Goal: Communication & Community: Answer question/provide support

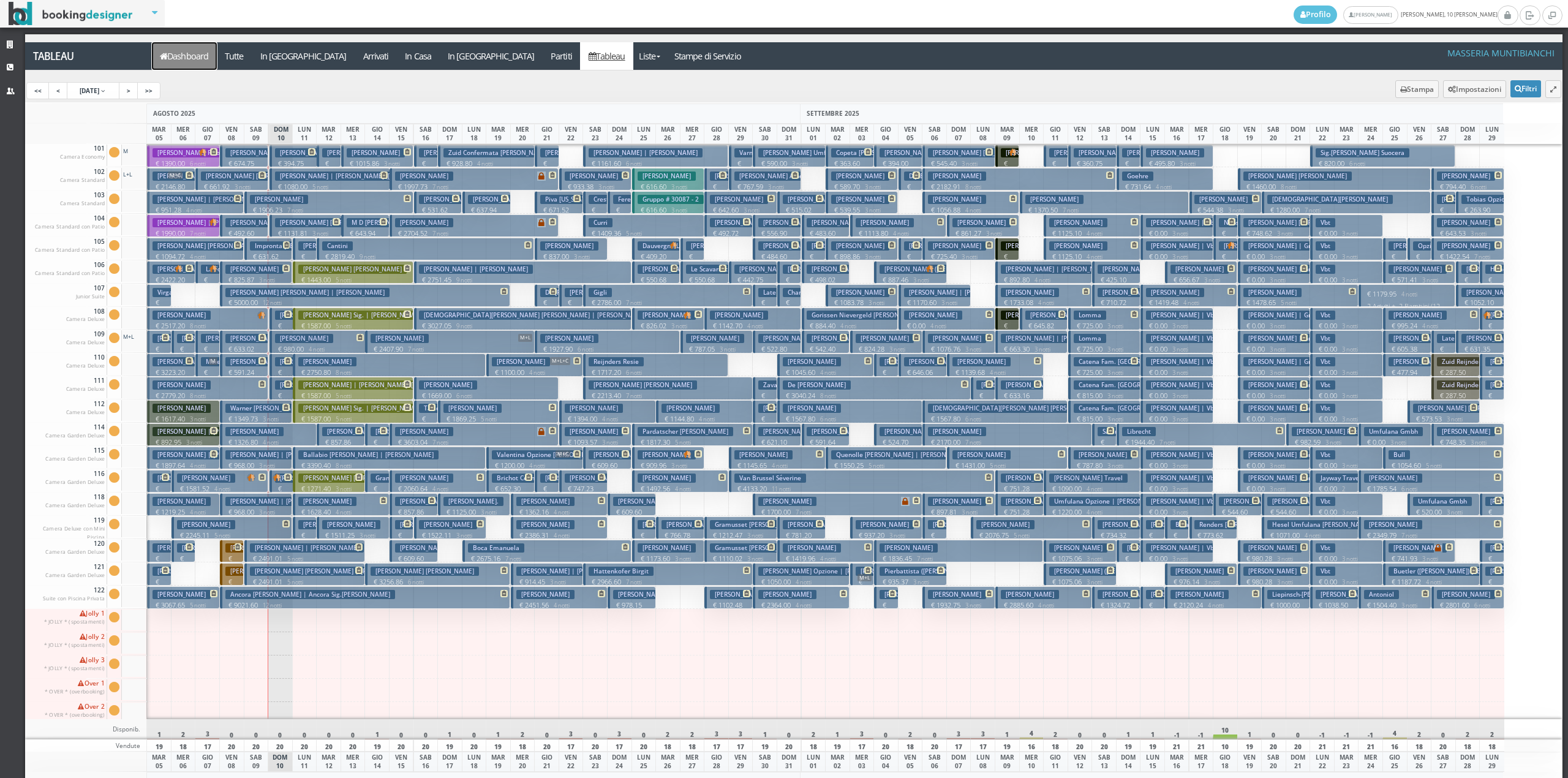
click at [196, 49] on link "Dashboard" at bounding box center [184, 56] width 65 height 27
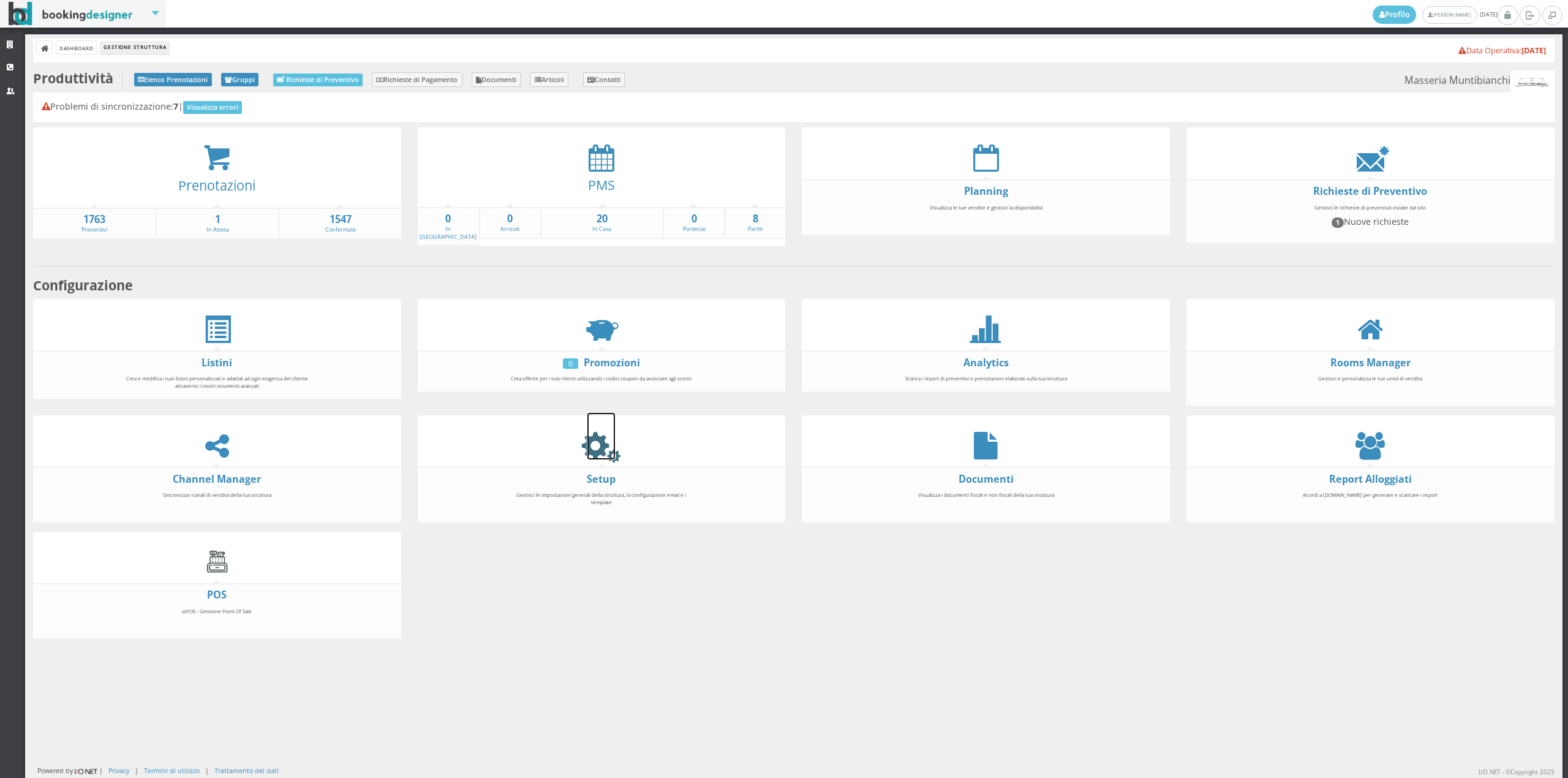
click at [602, 441] on icon at bounding box center [601, 445] width 27 height 27
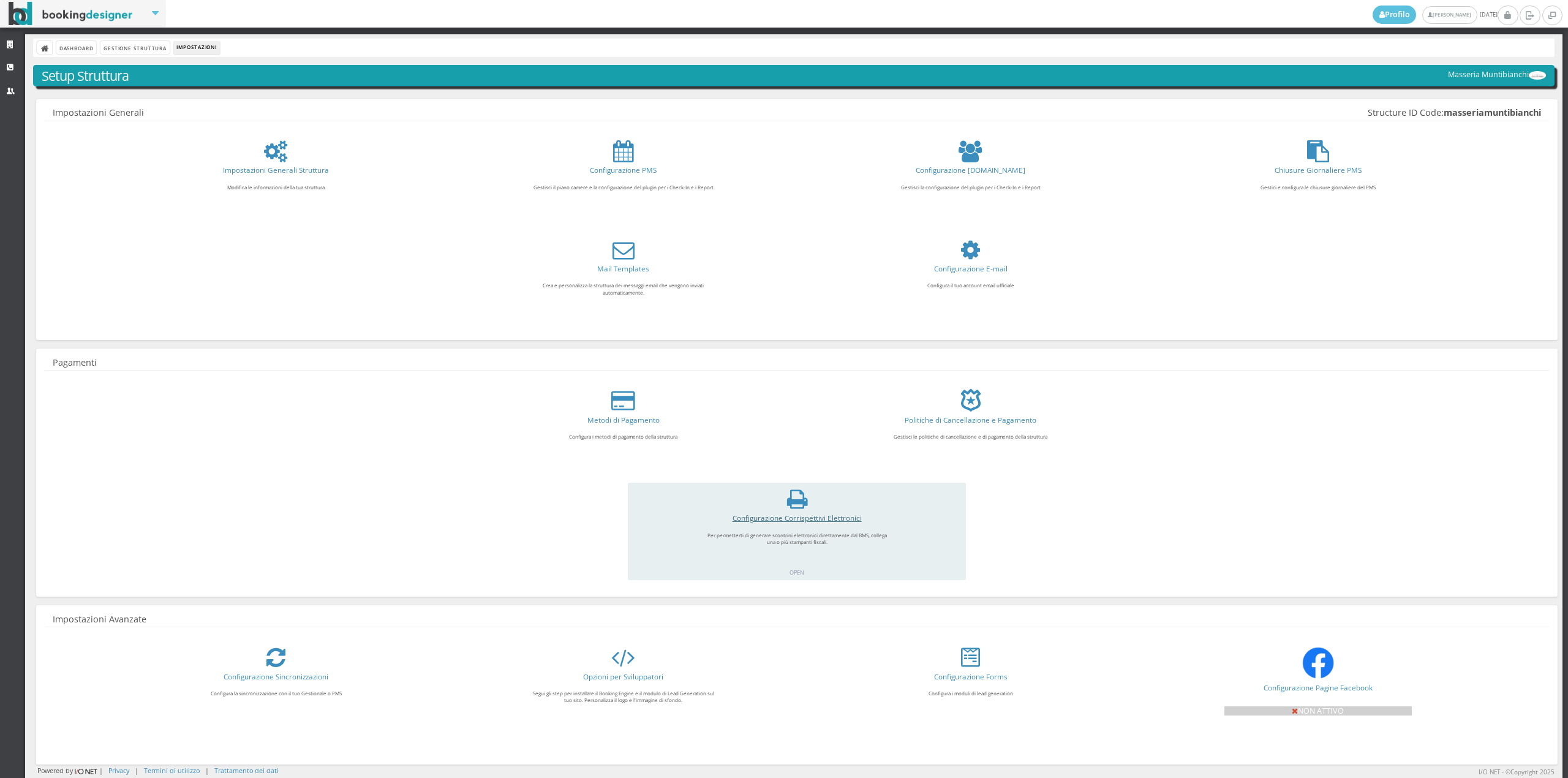
click at [821, 512] on link "Configurazione Corrispettivi Elettronici" at bounding box center [797, 517] width 129 height 10
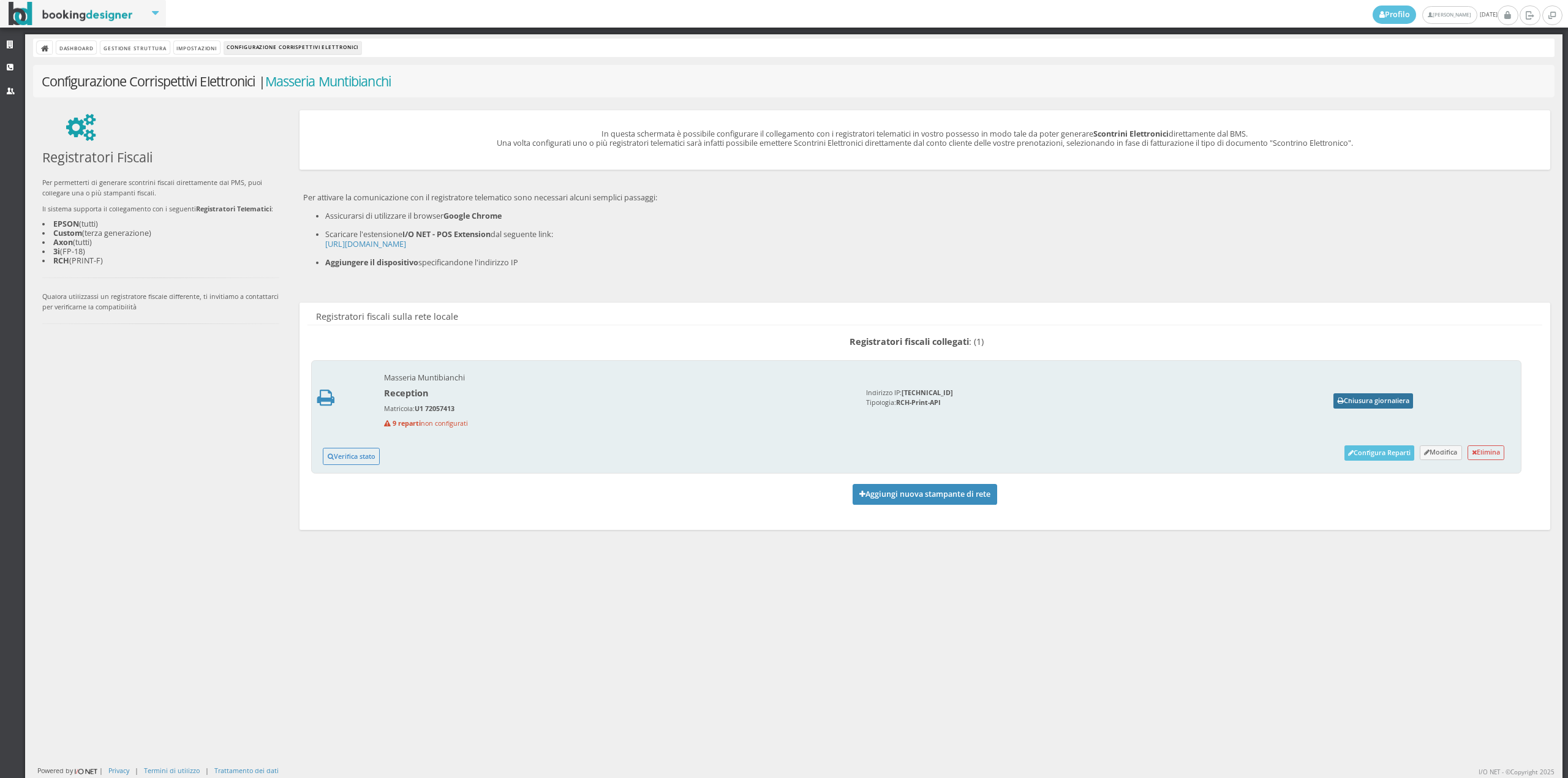
click at [1368, 402] on button "Chiusura giornaliera" at bounding box center [1373, 400] width 80 height 15
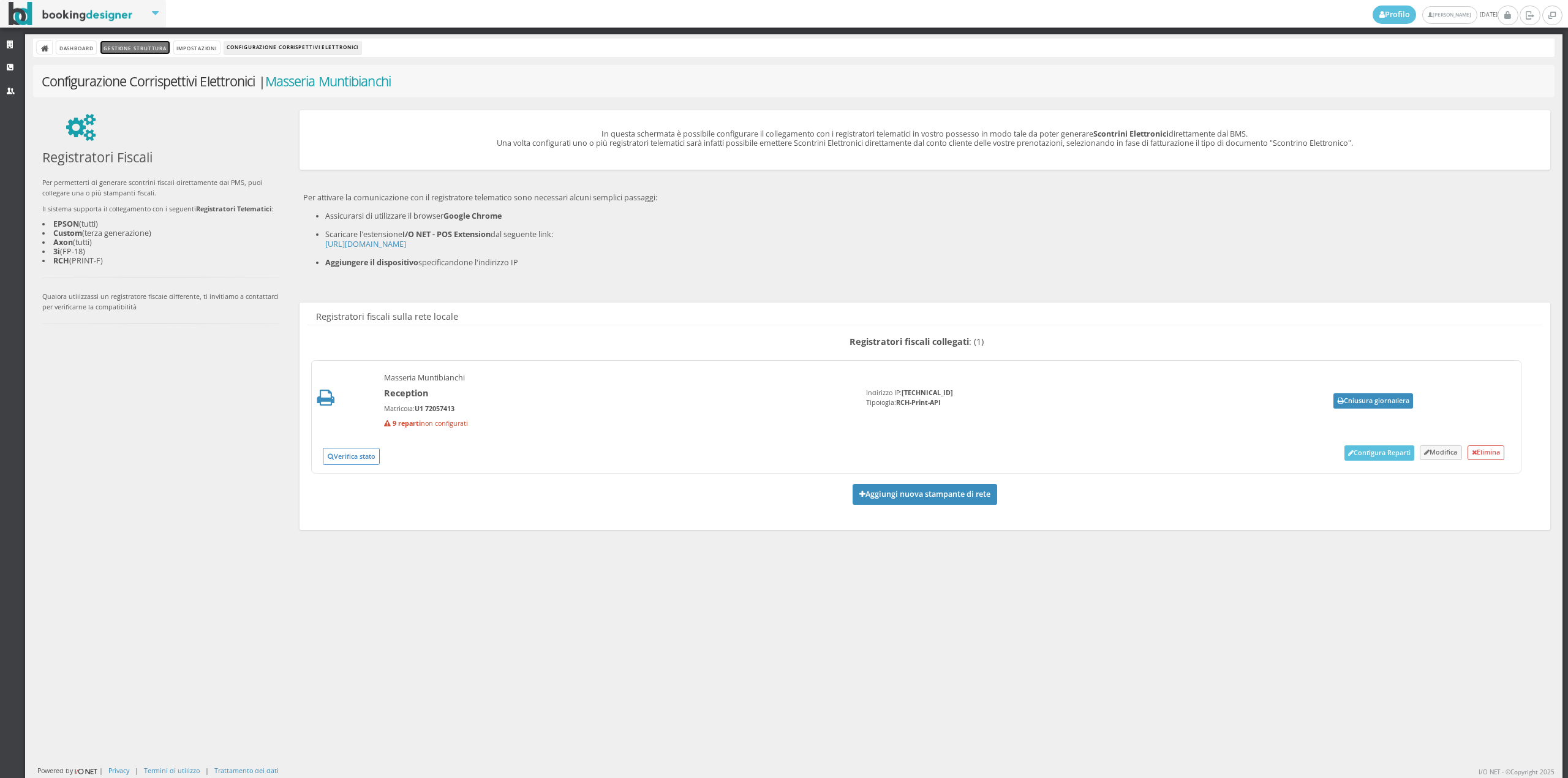
click at [133, 45] on link "Gestione Struttura" at bounding box center [135, 47] width 69 height 13
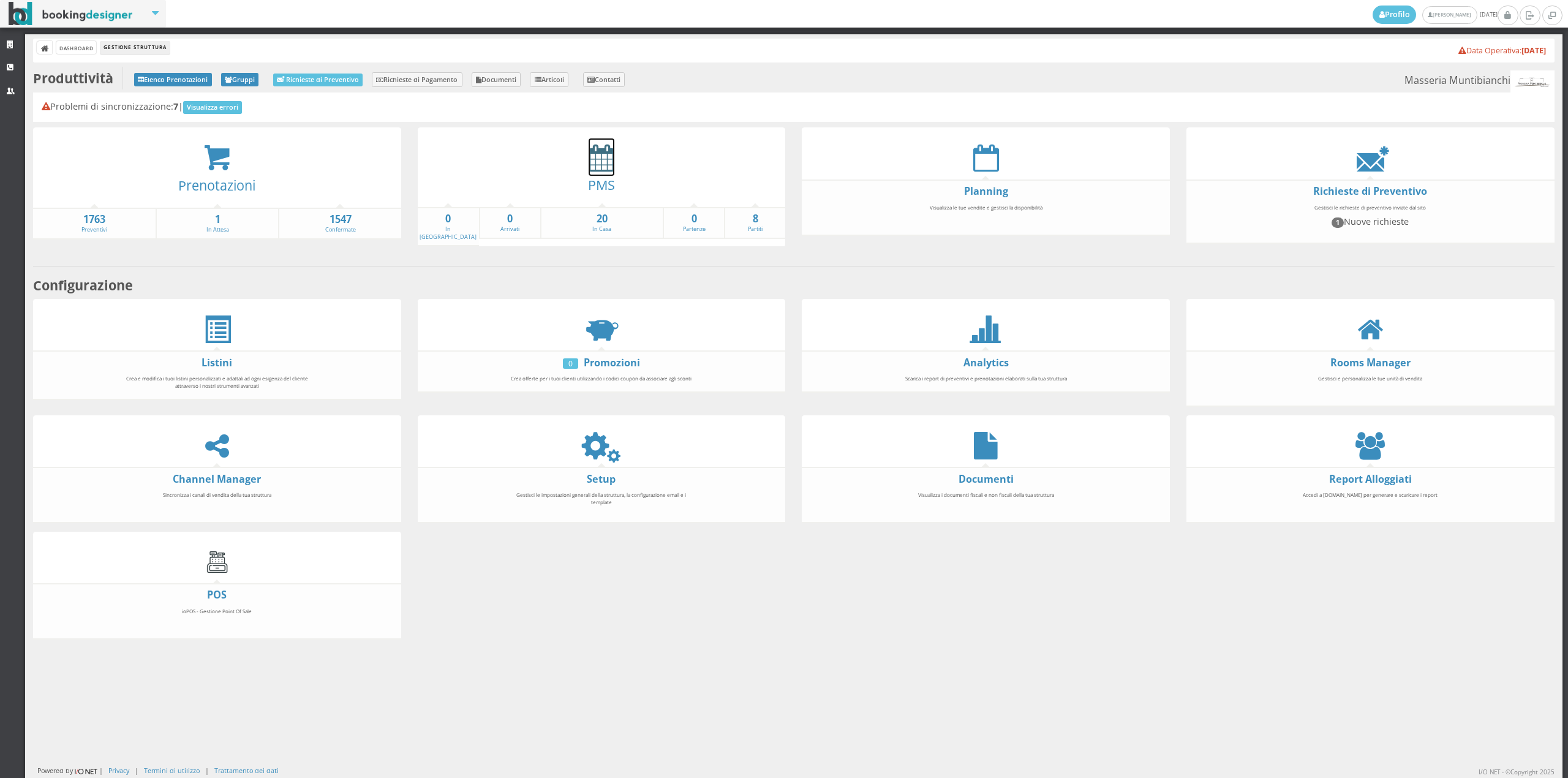
click at [608, 152] on icon at bounding box center [601, 158] width 26 height 27
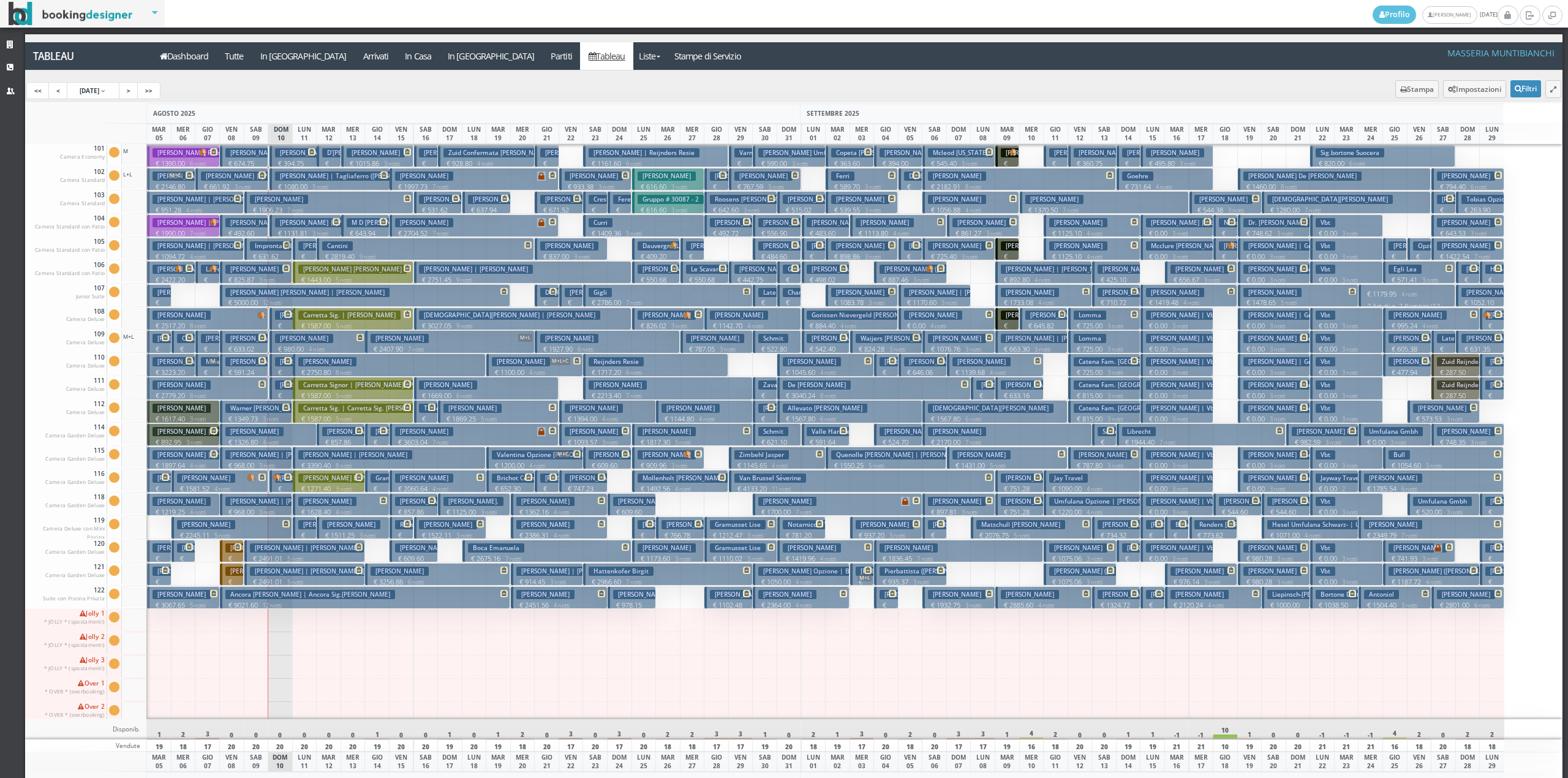
click at [229, 557] on p "€ 220.00 1 notti" at bounding box center [233, 574] width 15 height 39
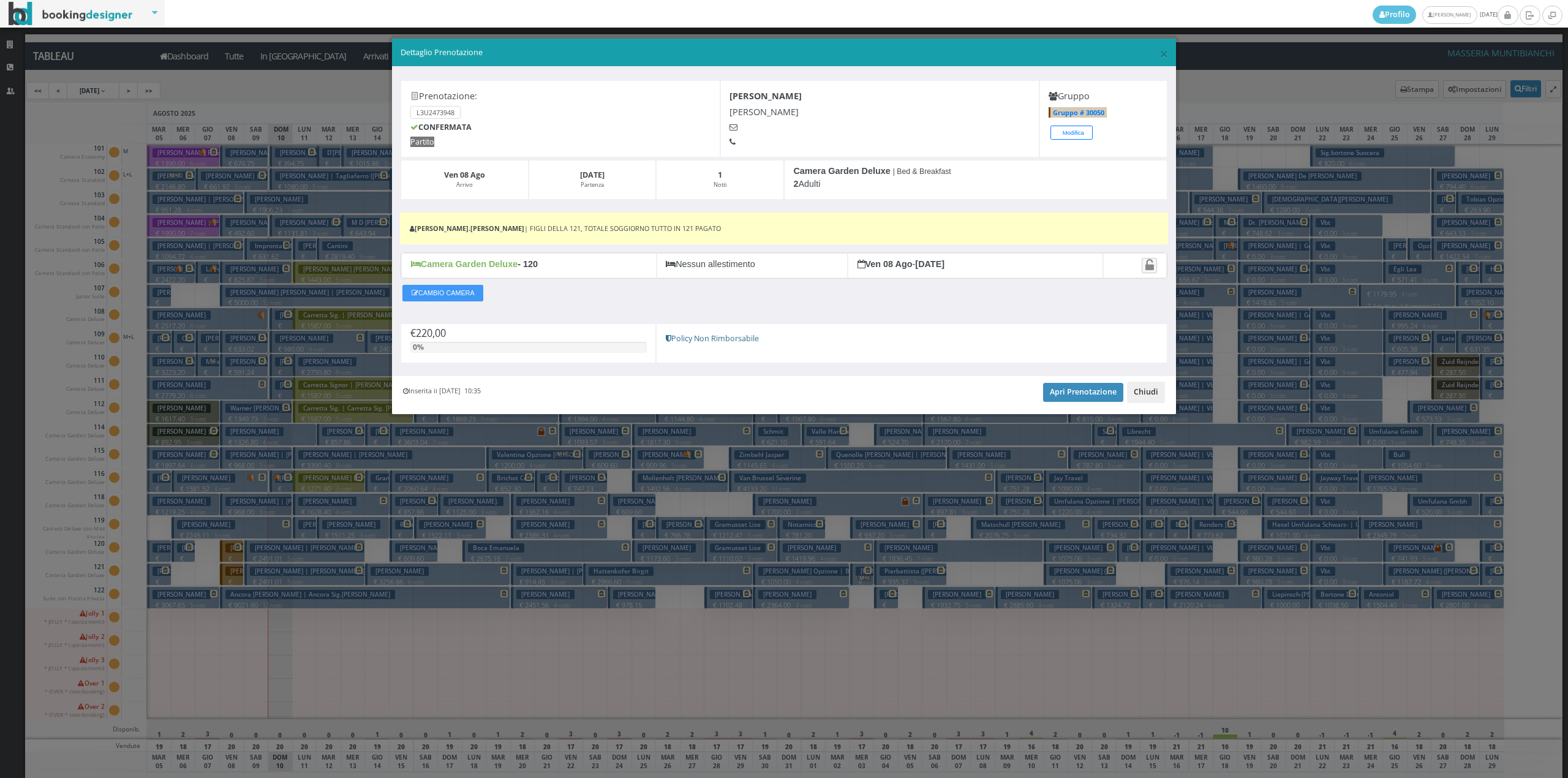
click at [1144, 392] on button "Chiudi" at bounding box center [1146, 392] width 38 height 21
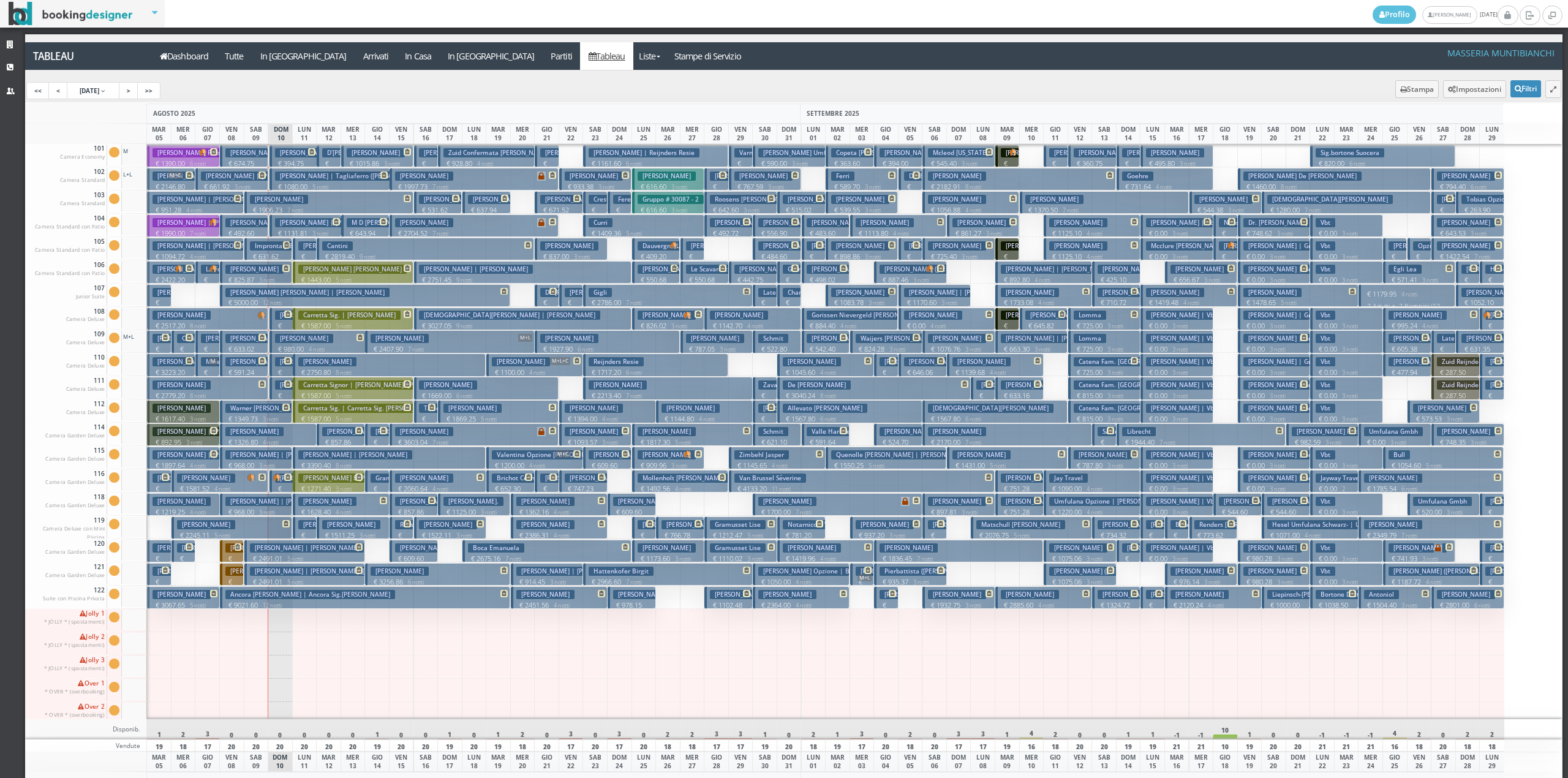
click at [239, 562] on p "€ 220.00 1 notti" at bounding box center [233, 574] width 15 height 39
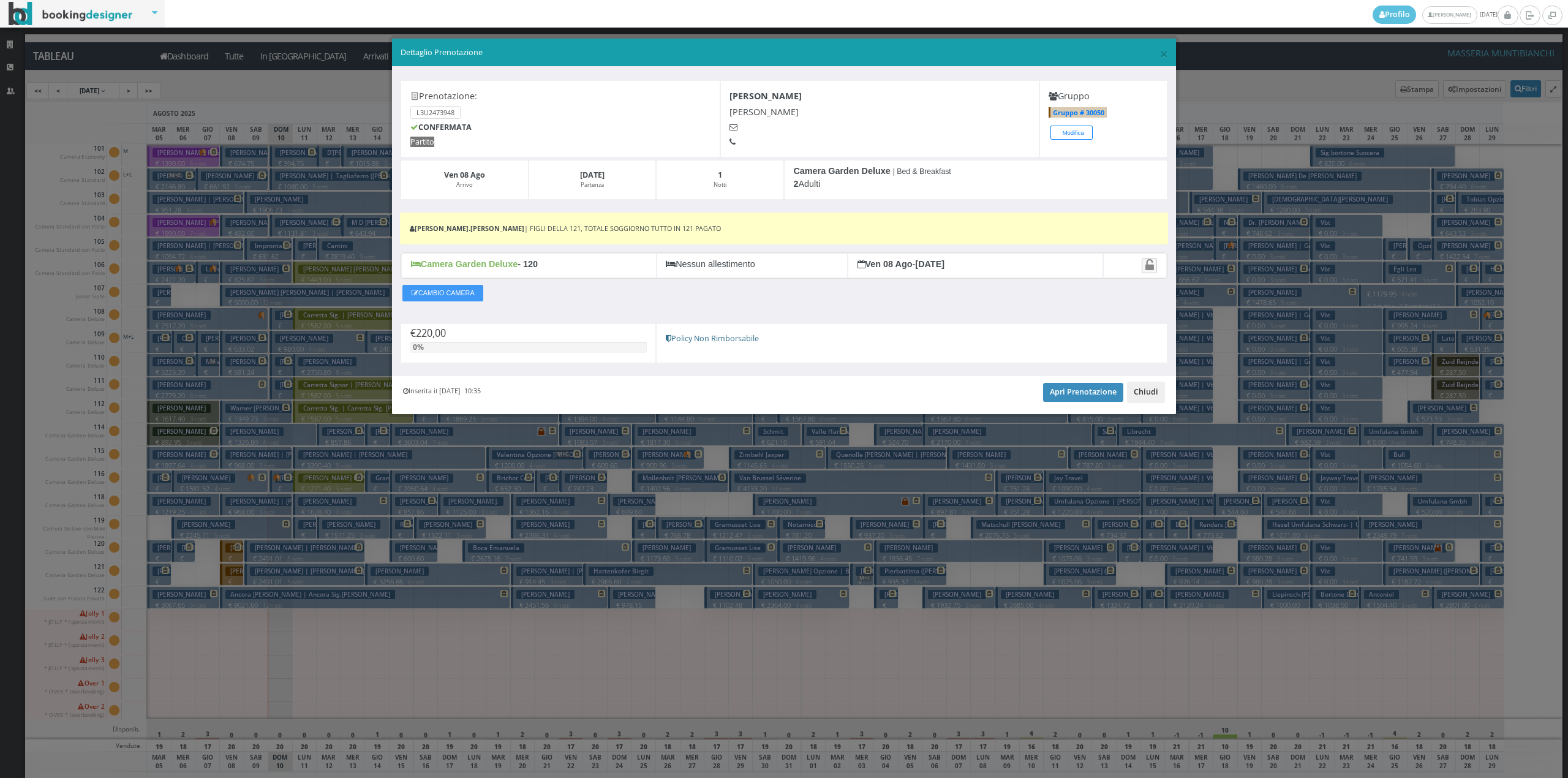
click at [1151, 398] on button "Chiudi" at bounding box center [1146, 392] width 38 height 21
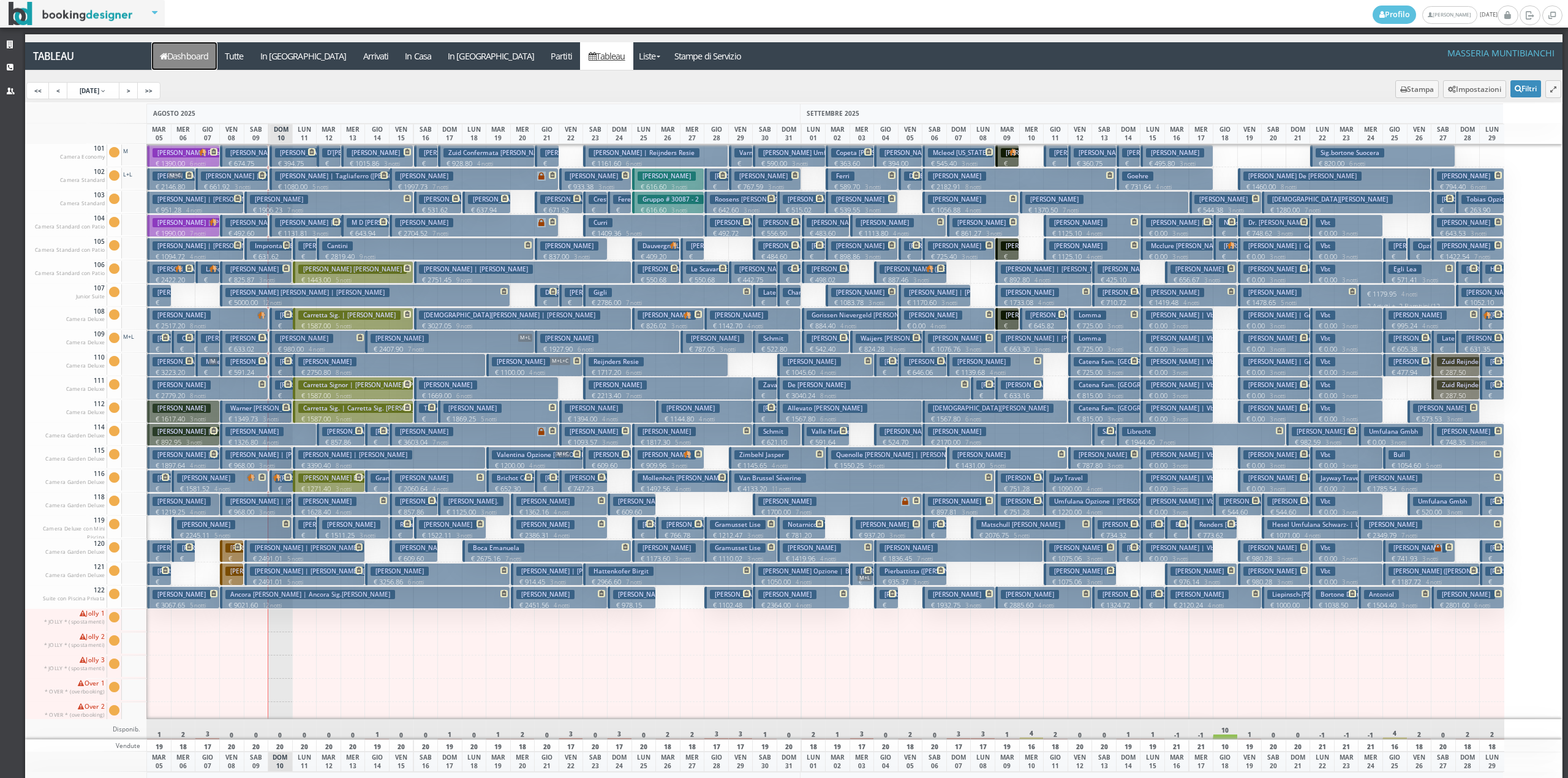
click at [202, 63] on link "Dashboard" at bounding box center [184, 56] width 65 height 27
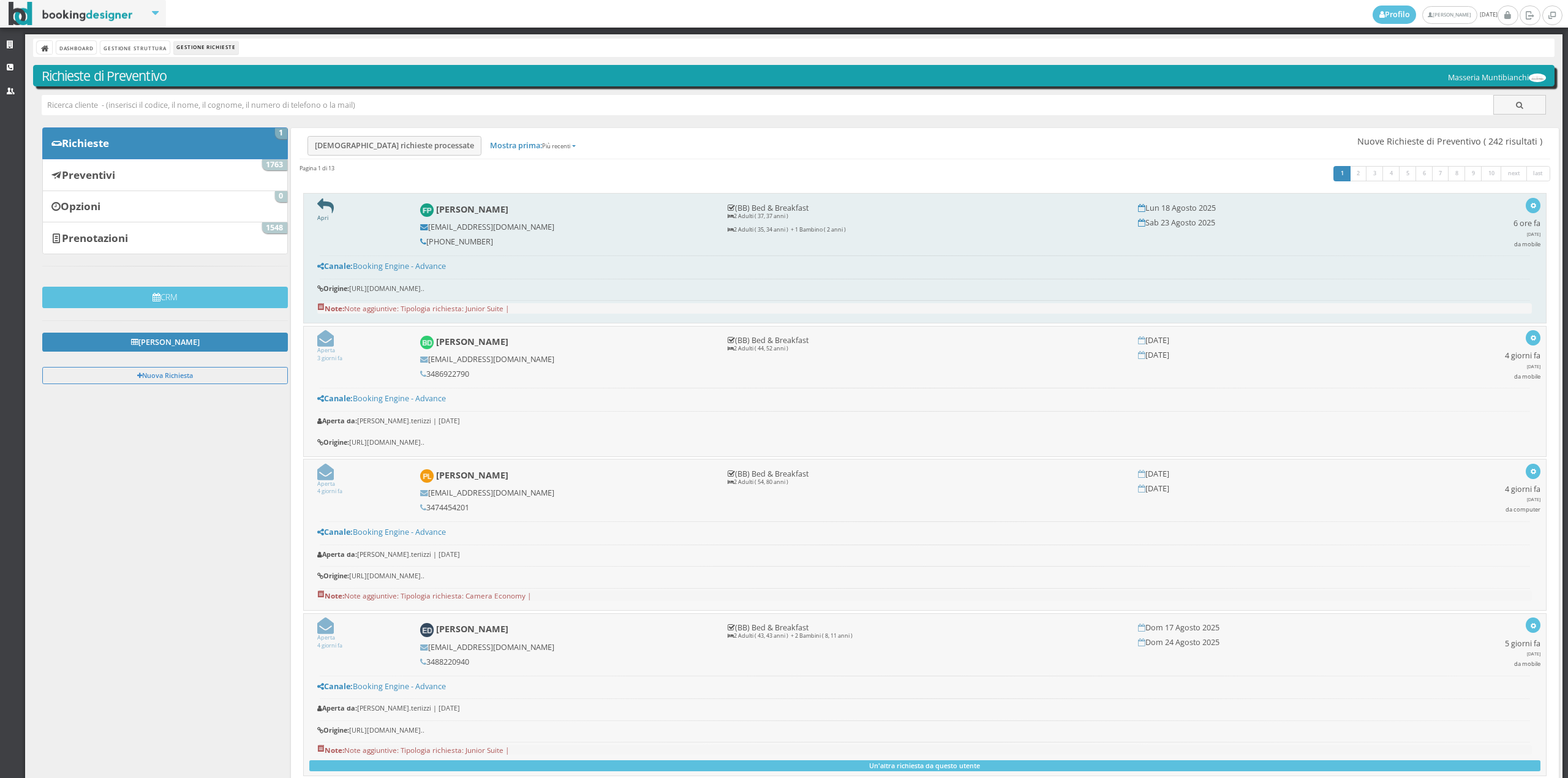
click at [327, 211] on icon at bounding box center [326, 206] width 17 height 17
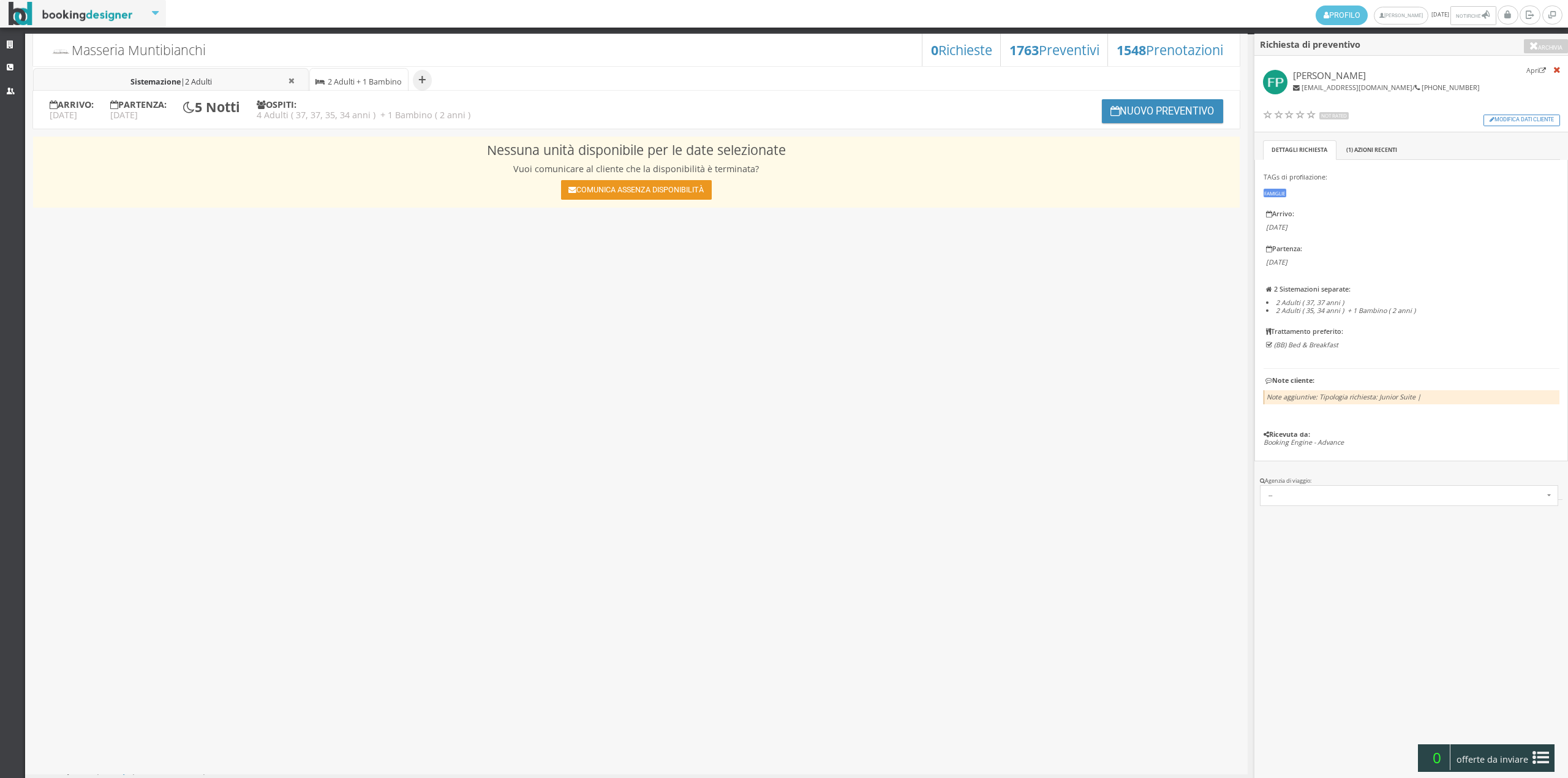
click at [620, 187] on button "Comunica assenza disponibilità" at bounding box center [636, 190] width 150 height 19
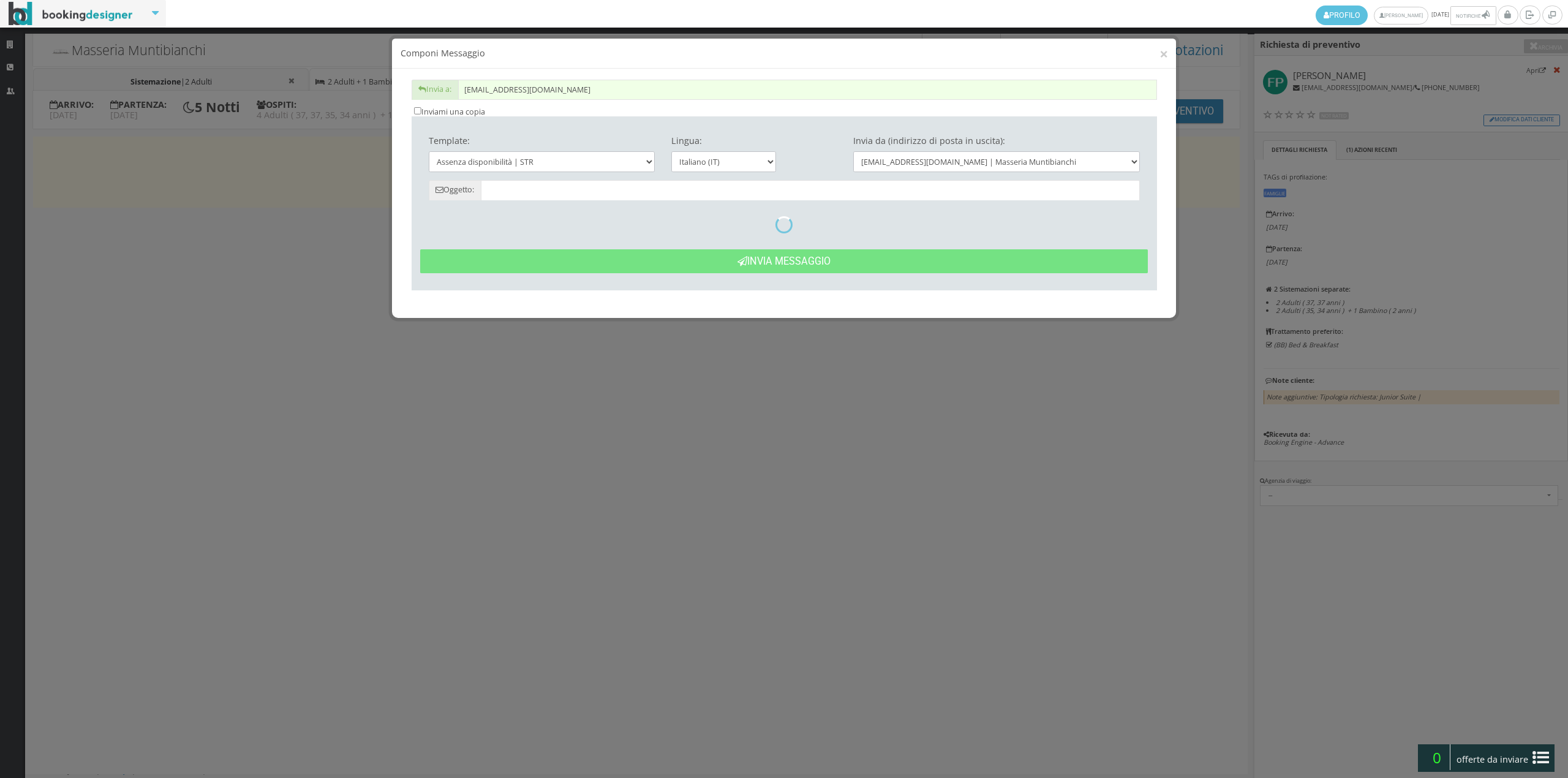
type input "Date non disponibili - Francesca Peruzzi dal 18/08 al 23/08"
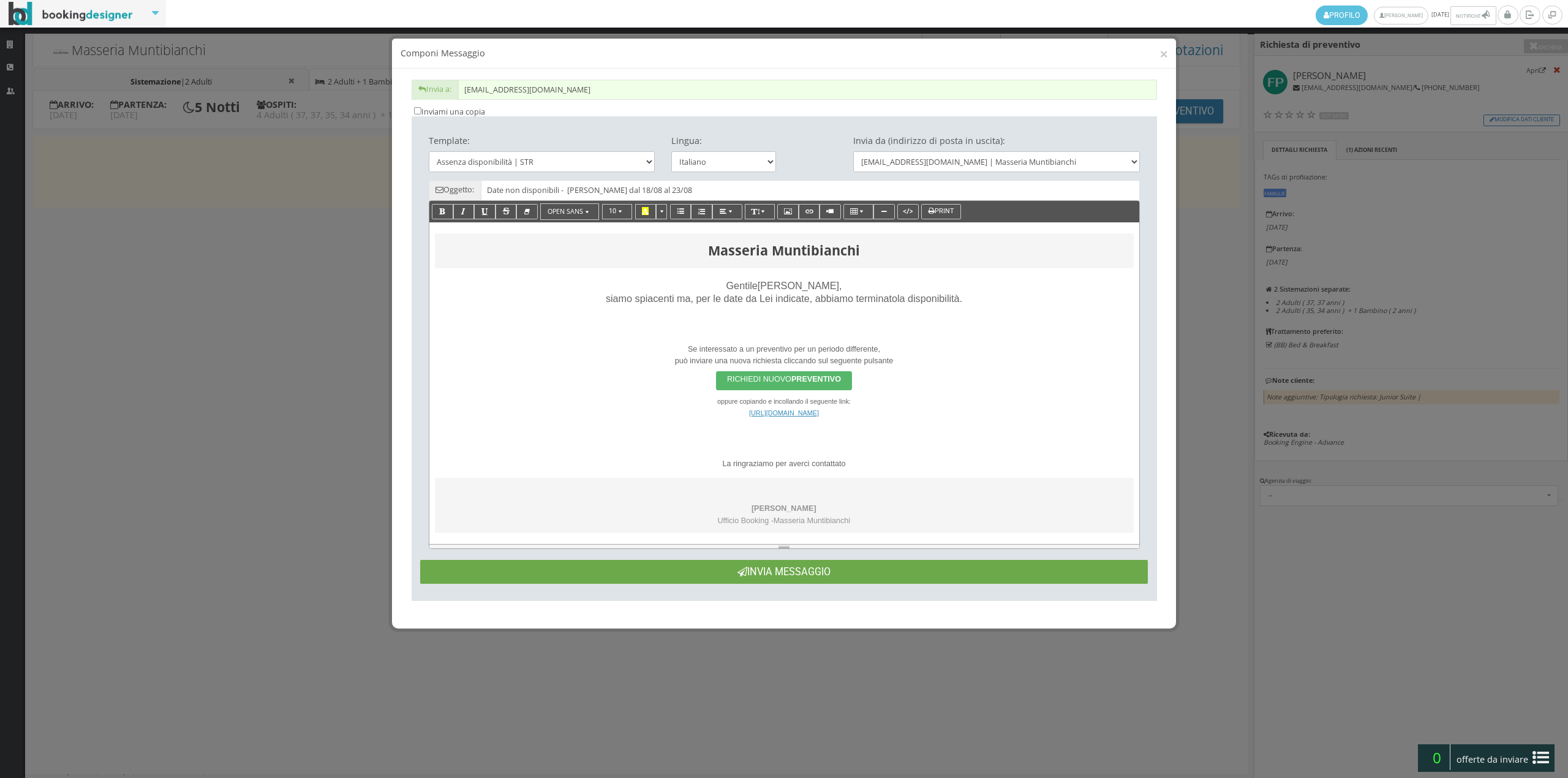
click at [788, 565] on button "Invia Messaggio" at bounding box center [784, 572] width 727 height 24
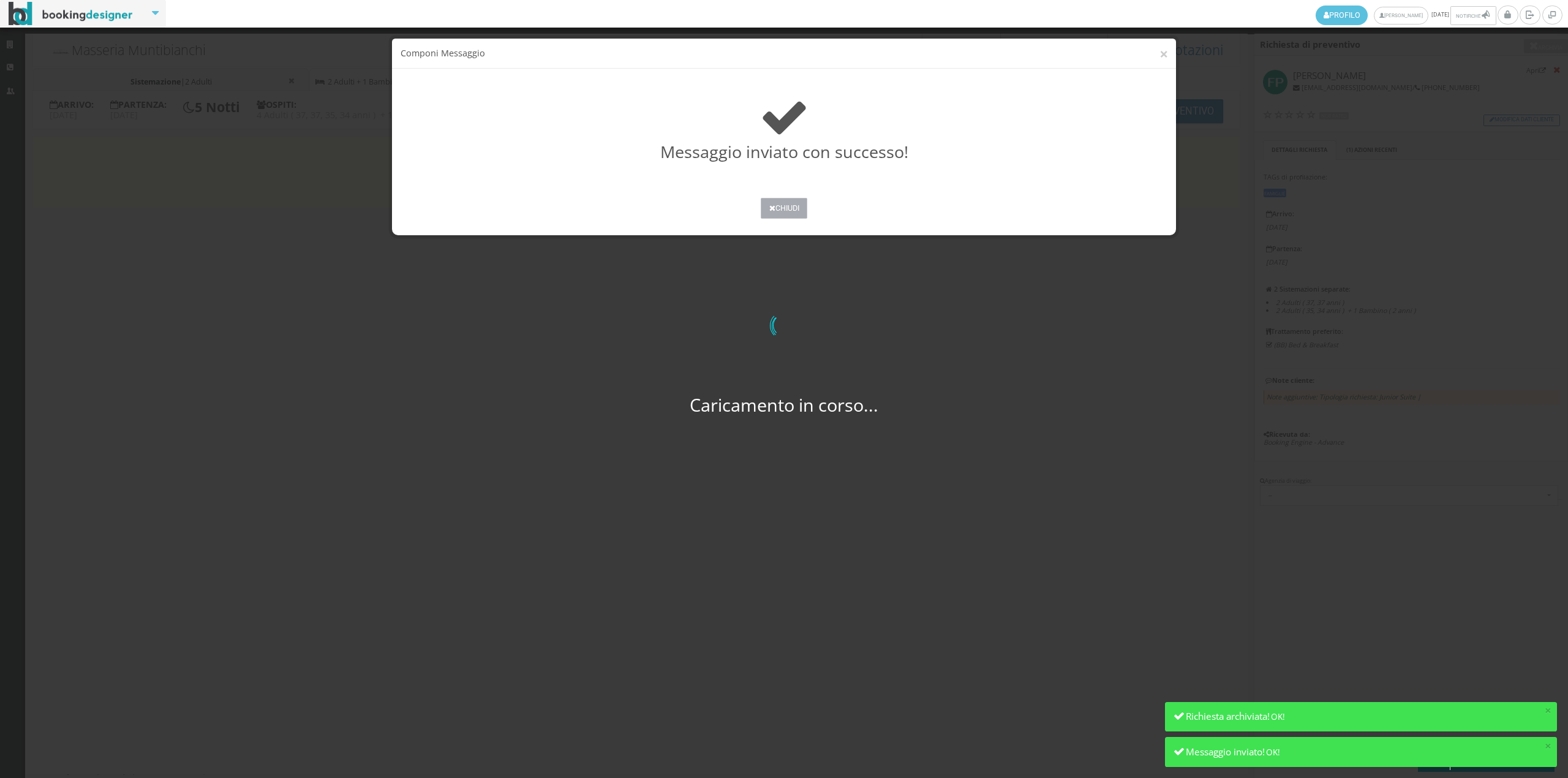
click at [775, 204] on button "Chiudi" at bounding box center [784, 209] width 47 height 21
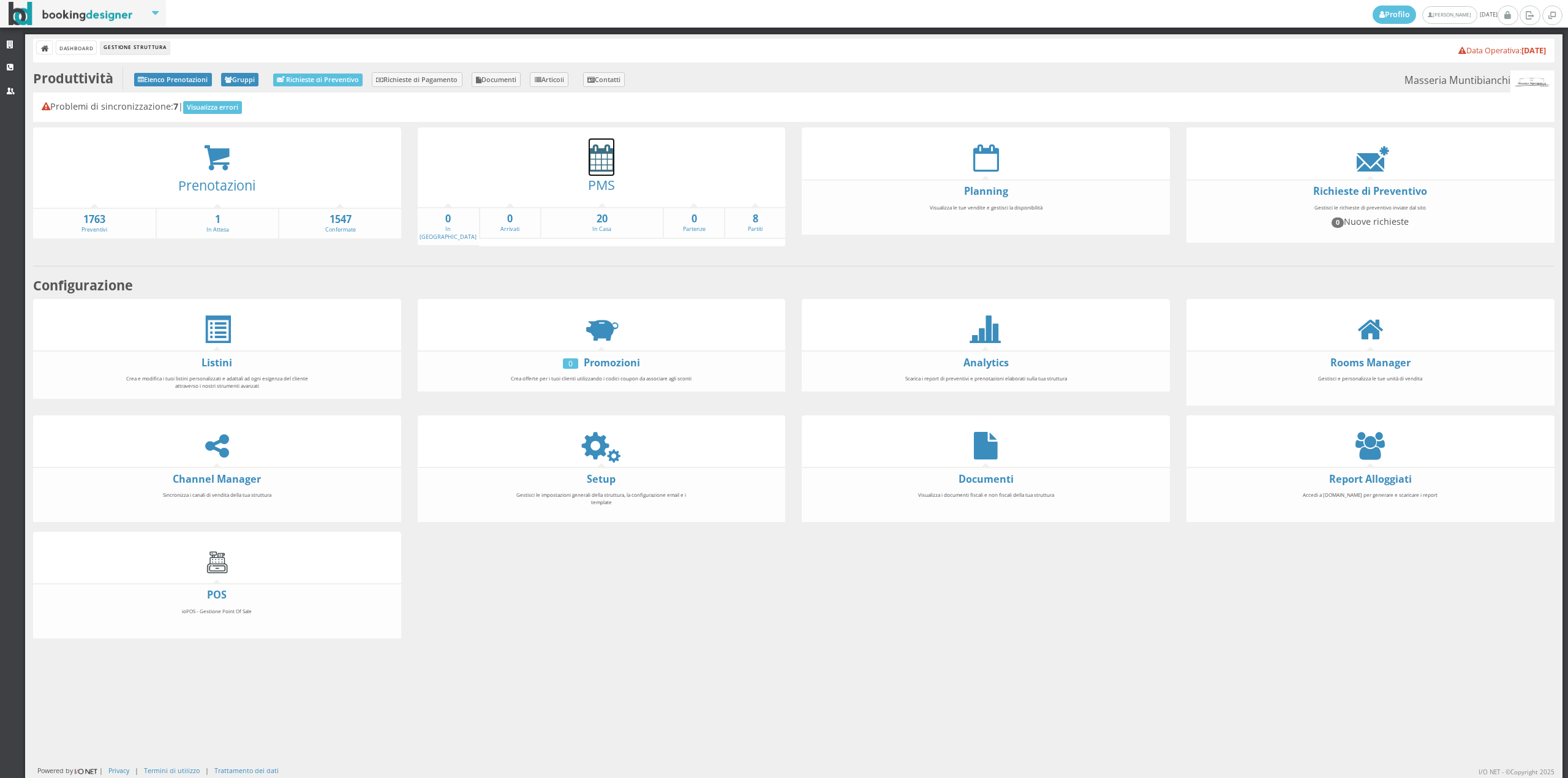
click at [605, 170] on icon at bounding box center [601, 158] width 26 height 27
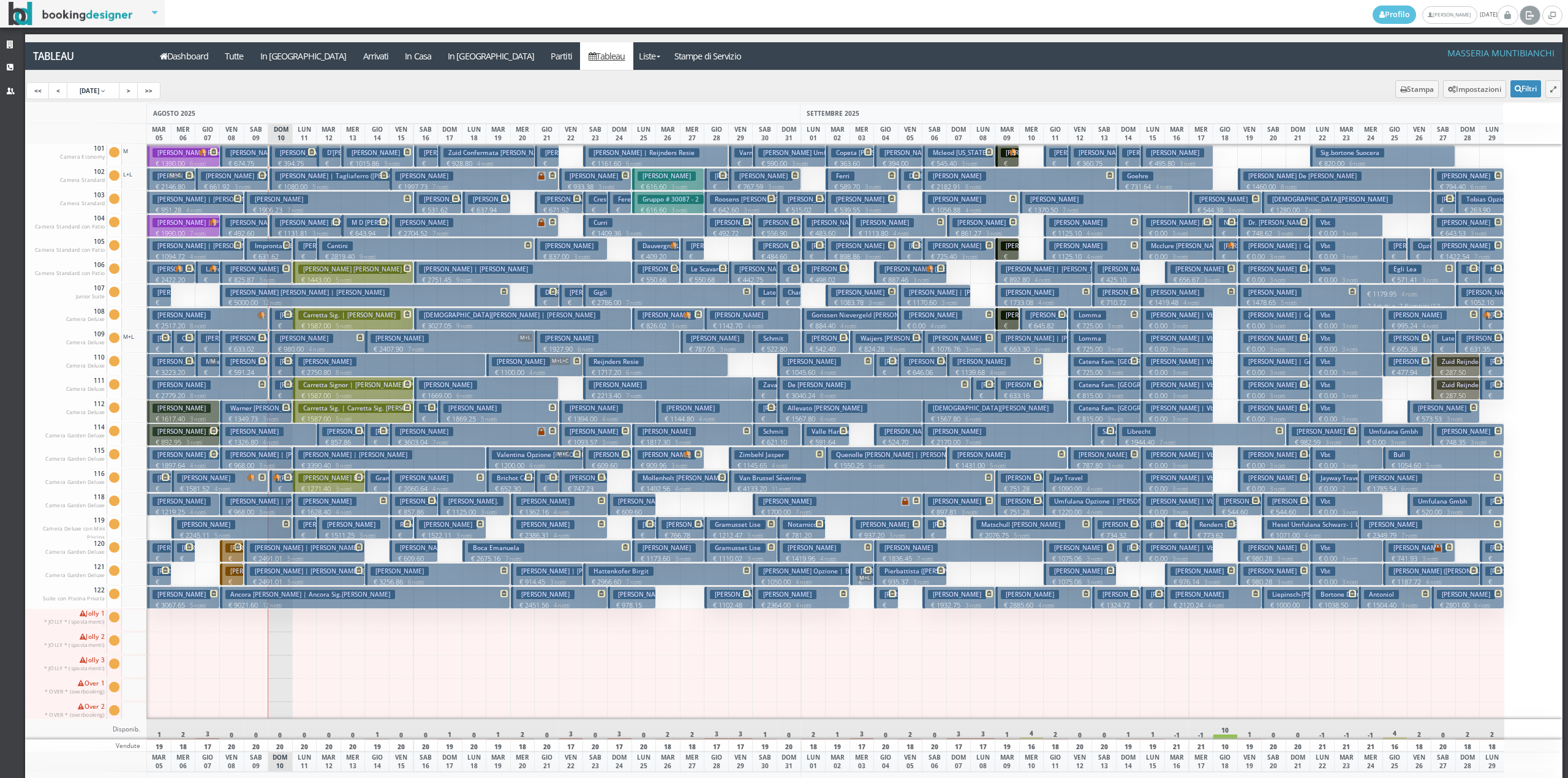
click at [1526, 19] on icon at bounding box center [1530, 15] width 9 height 12
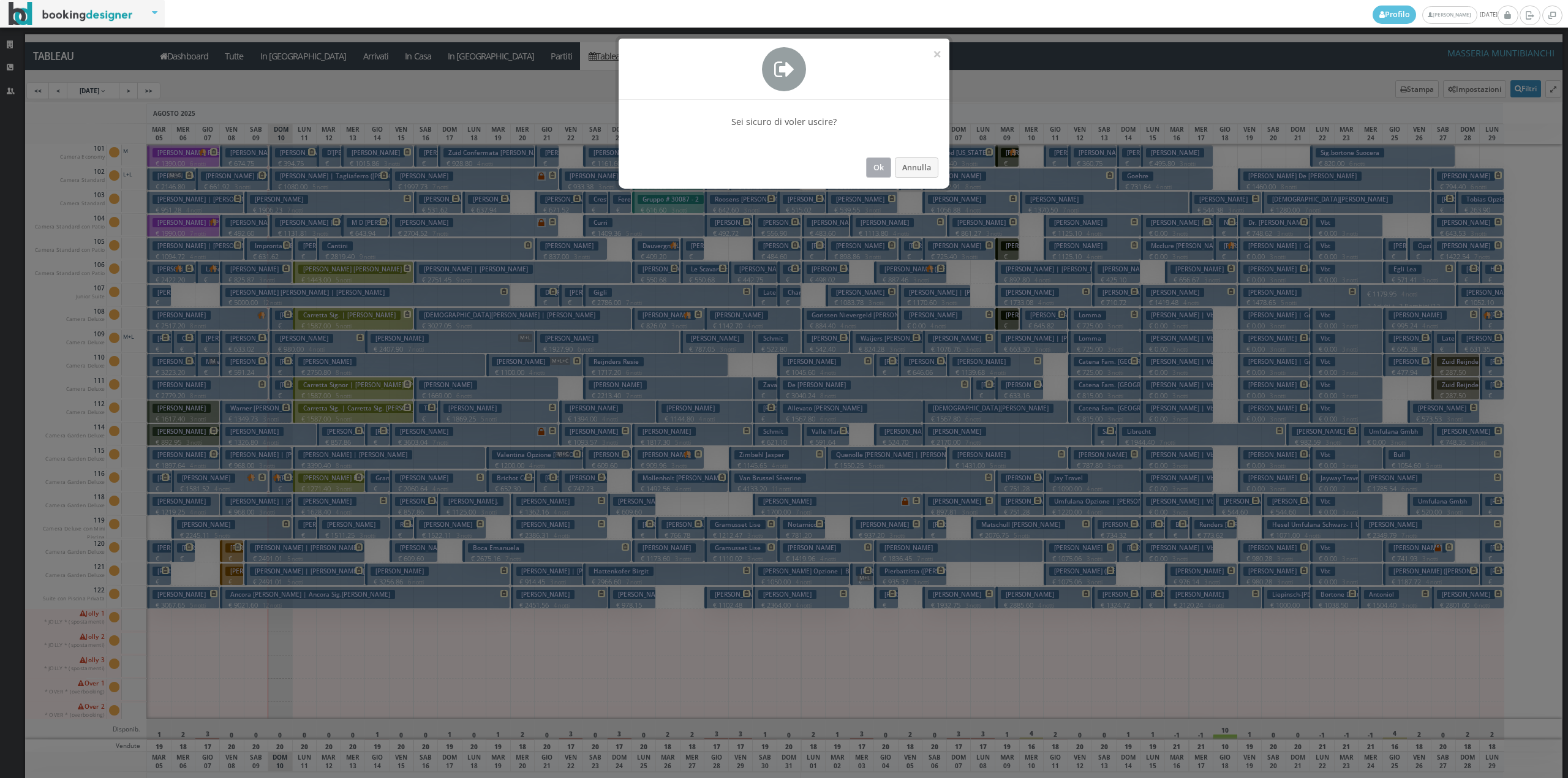
click at [880, 166] on button "Ok" at bounding box center [879, 167] width 25 height 20
